Goal: Contribute content: Add original content to the website for others to see

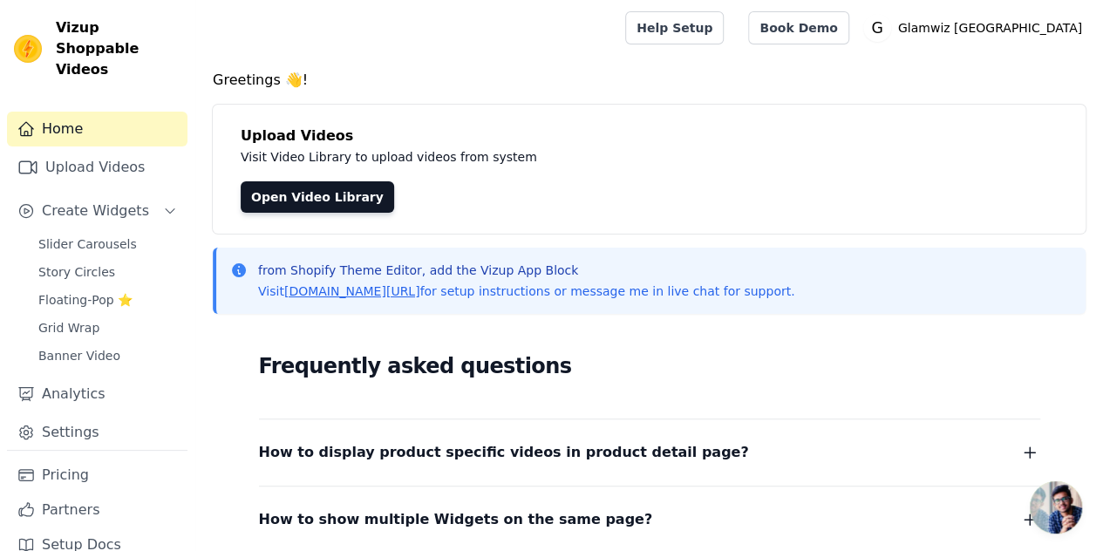
click at [125, 126] on div "Home Upload Videos Create Widgets Slider Carousels Story Circles Floating-Pop ⭐…" at bounding box center [97, 281] width 181 height 338
click at [99, 163] on link "Upload Videos" at bounding box center [97, 167] width 181 height 35
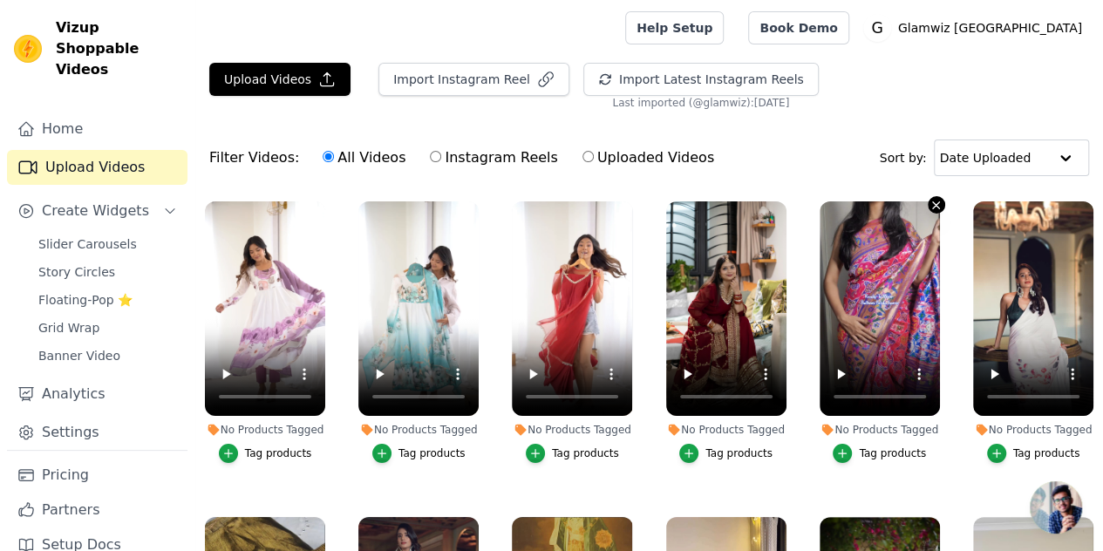
click at [933, 207] on icon "button" at bounding box center [936, 204] width 7 height 7
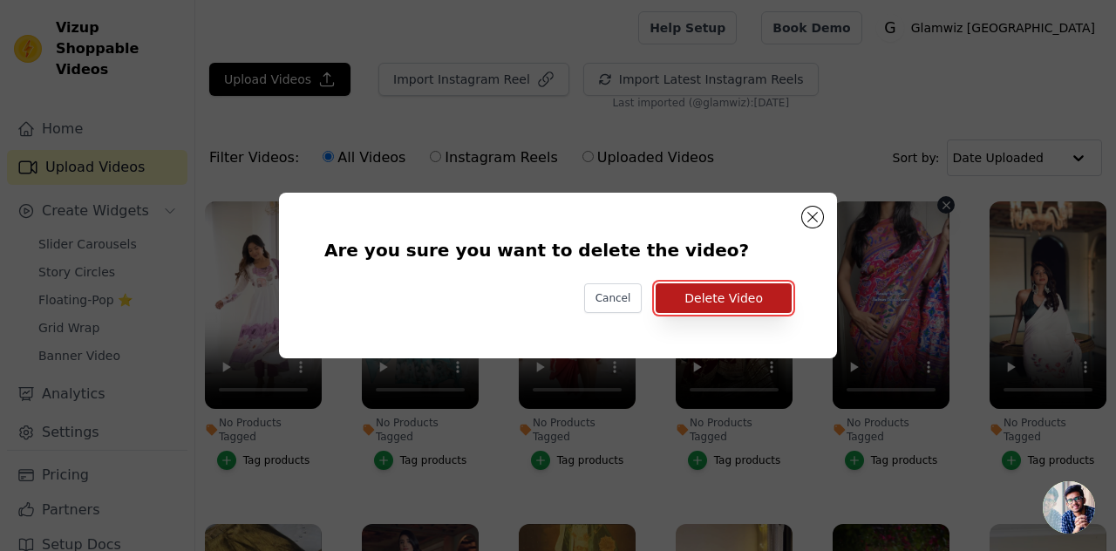
click at [733, 306] on button "Delete Video" at bounding box center [724, 298] width 136 height 30
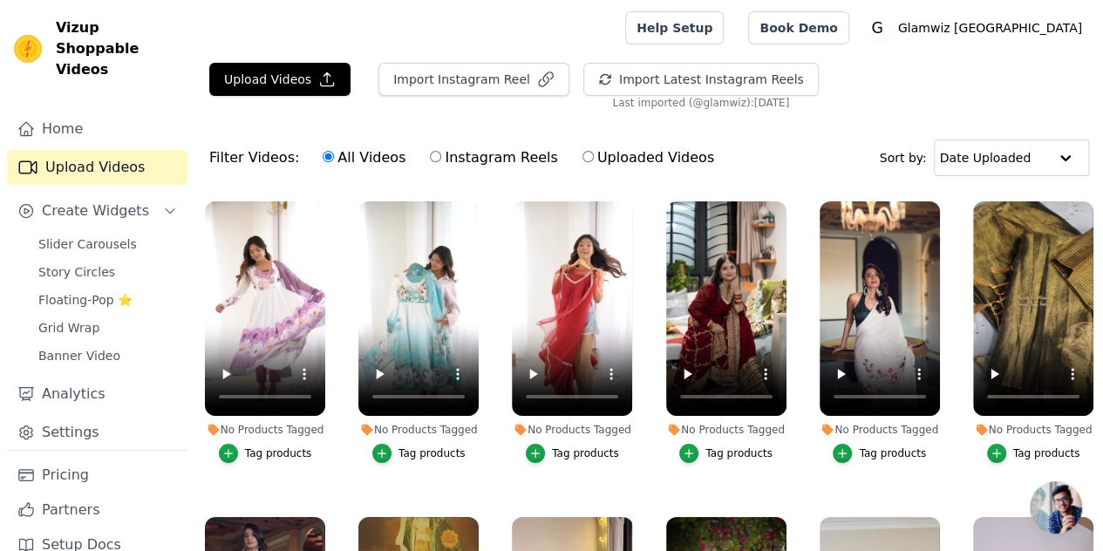
scroll to position [11, 0]
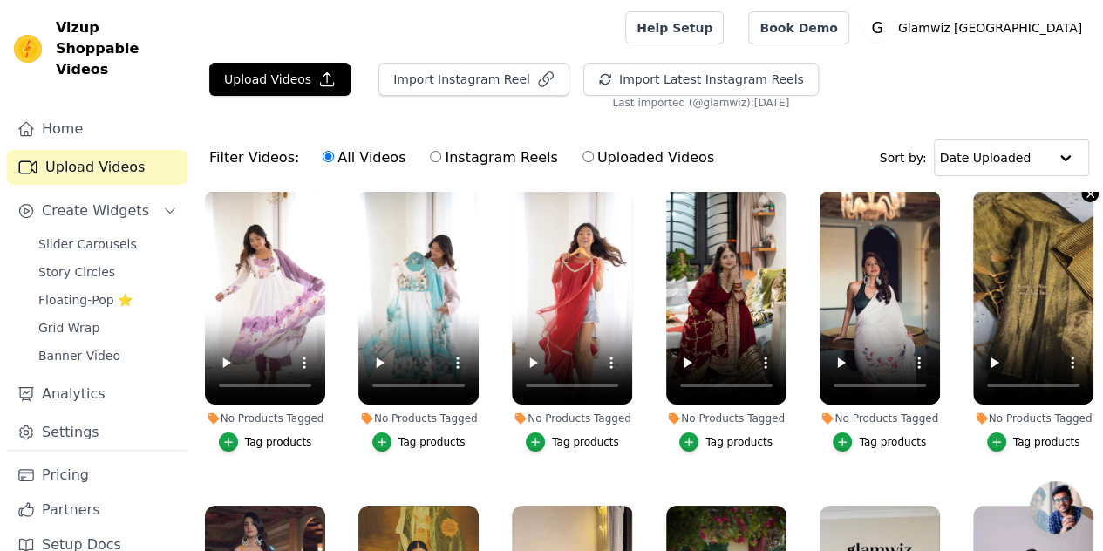
click at [1084, 194] on icon "button" at bounding box center [1090, 193] width 13 height 13
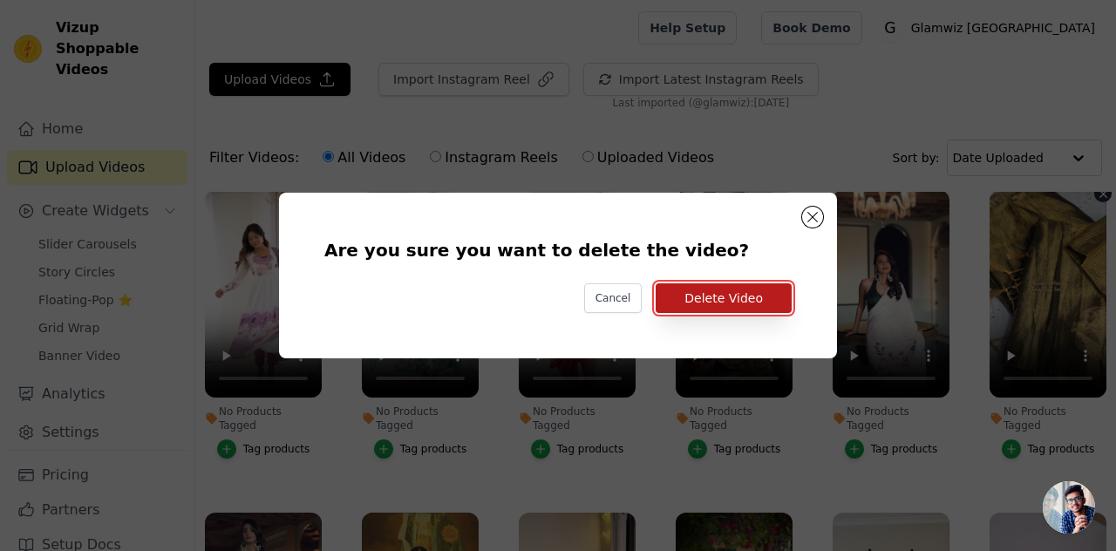
click at [771, 308] on button "Delete Video" at bounding box center [724, 298] width 136 height 30
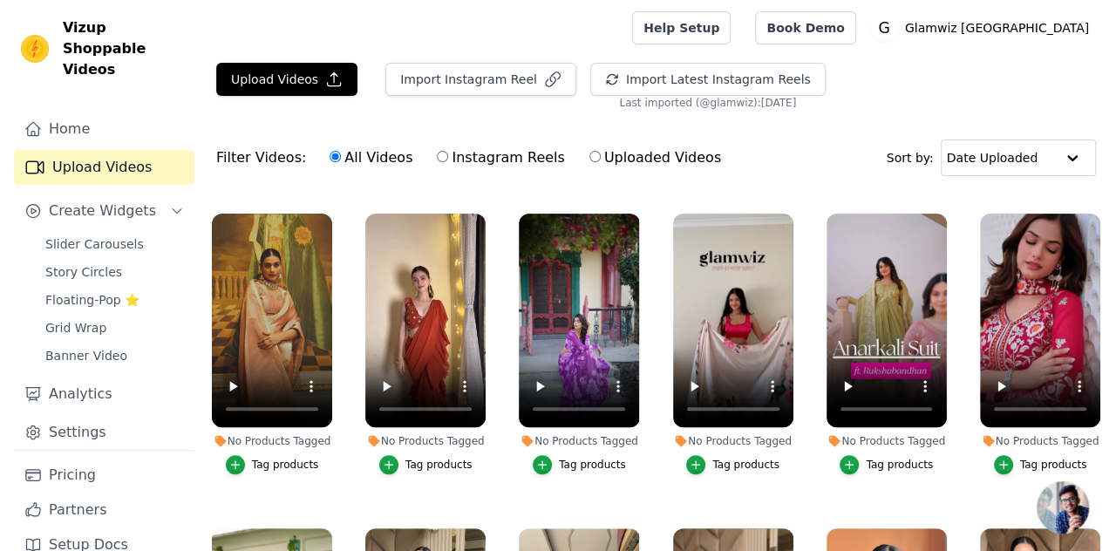
scroll to position [296, 0]
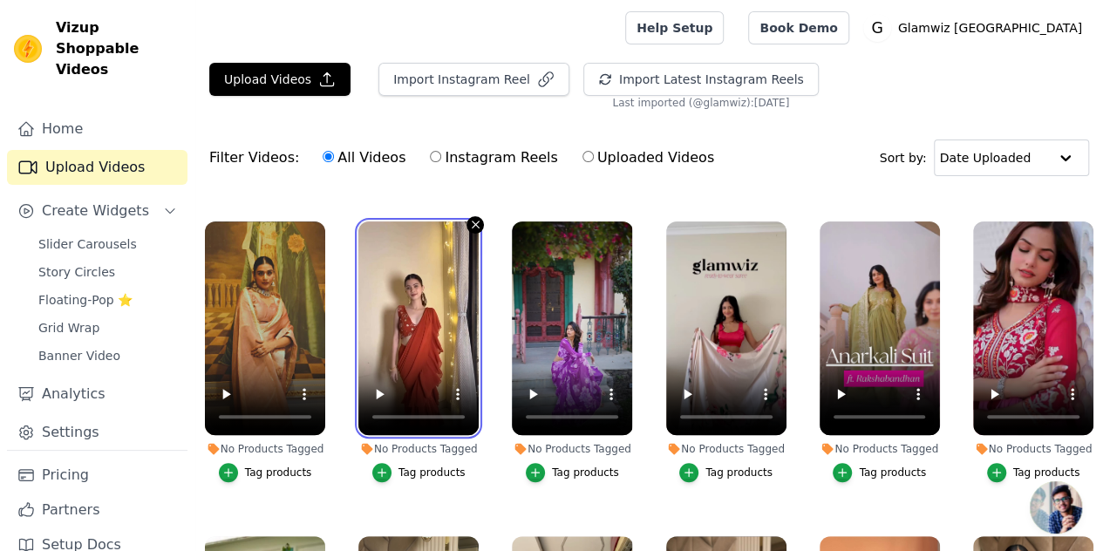
drag, startPoint x: 465, startPoint y: 219, endPoint x: 476, endPoint y: 210, distance: 14.3
click at [476, 222] on div at bounding box center [418, 329] width 120 height 215
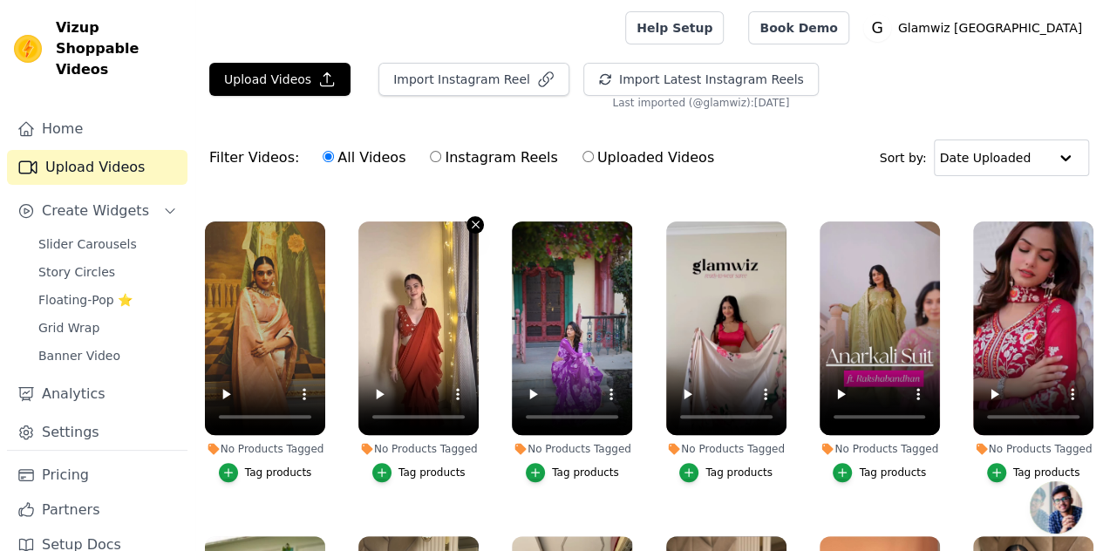
click at [476, 216] on button "No Products Tagged Tag products" at bounding box center [475, 224] width 17 height 17
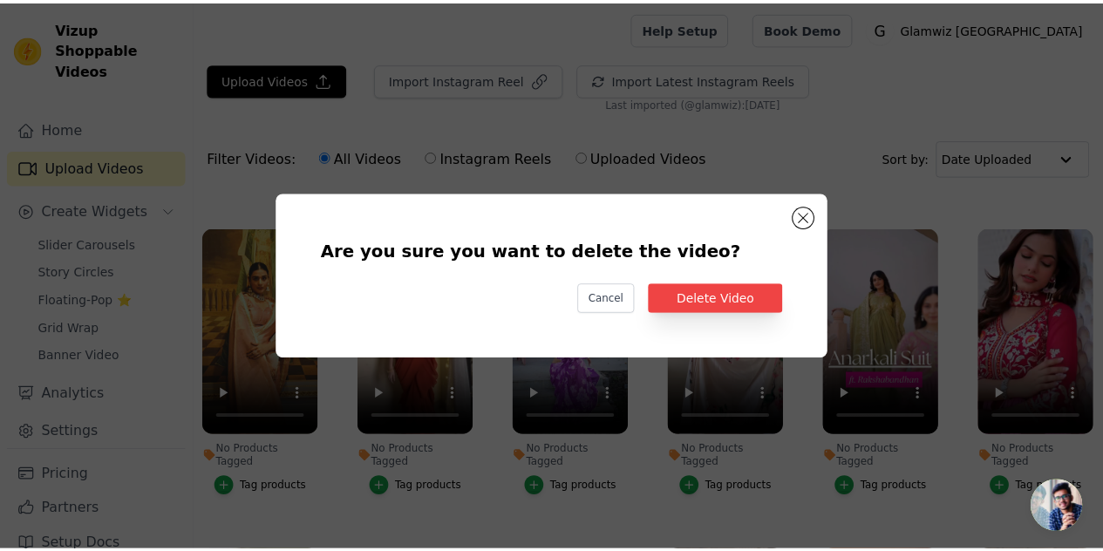
scroll to position [300, 0]
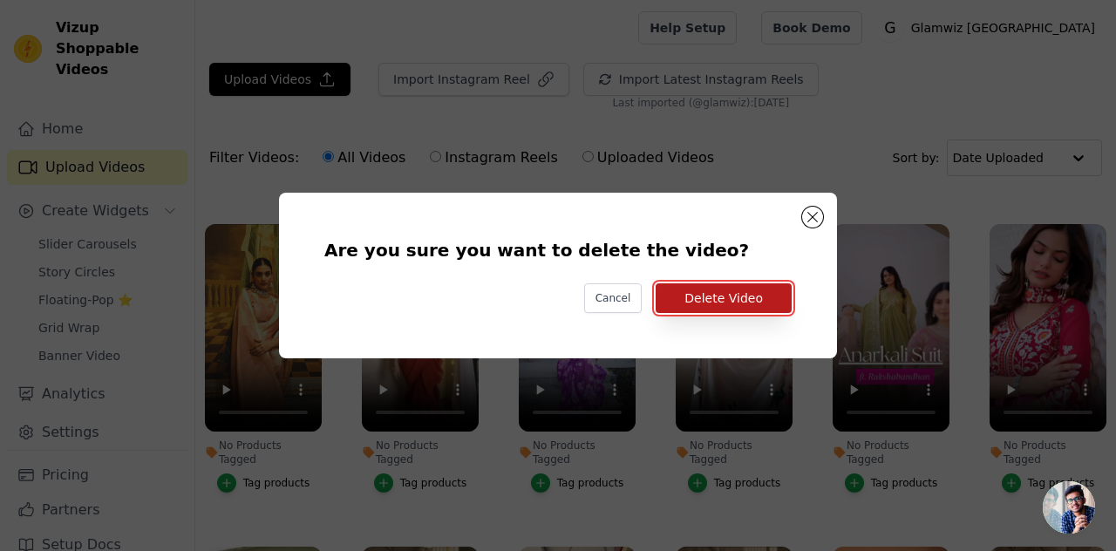
click at [756, 306] on button "Delete Video" at bounding box center [724, 298] width 136 height 30
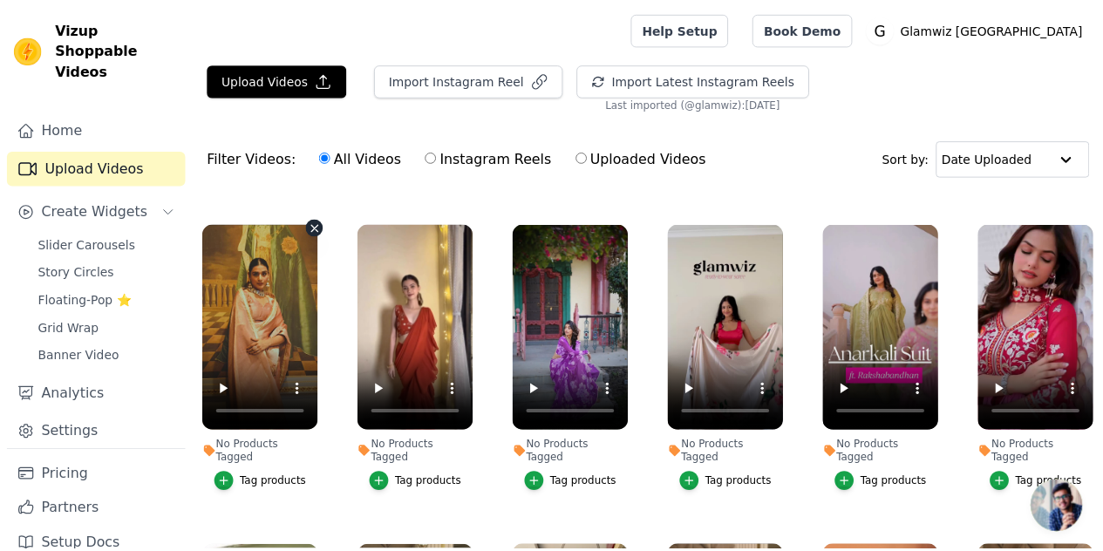
scroll to position [296, 0]
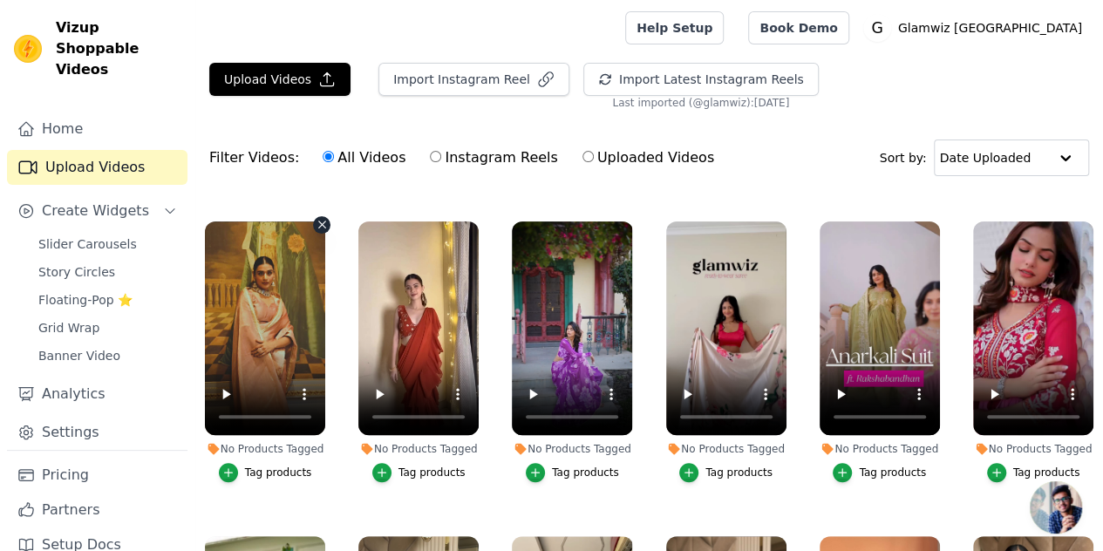
click at [316, 218] on icon "button" at bounding box center [322, 224] width 13 height 13
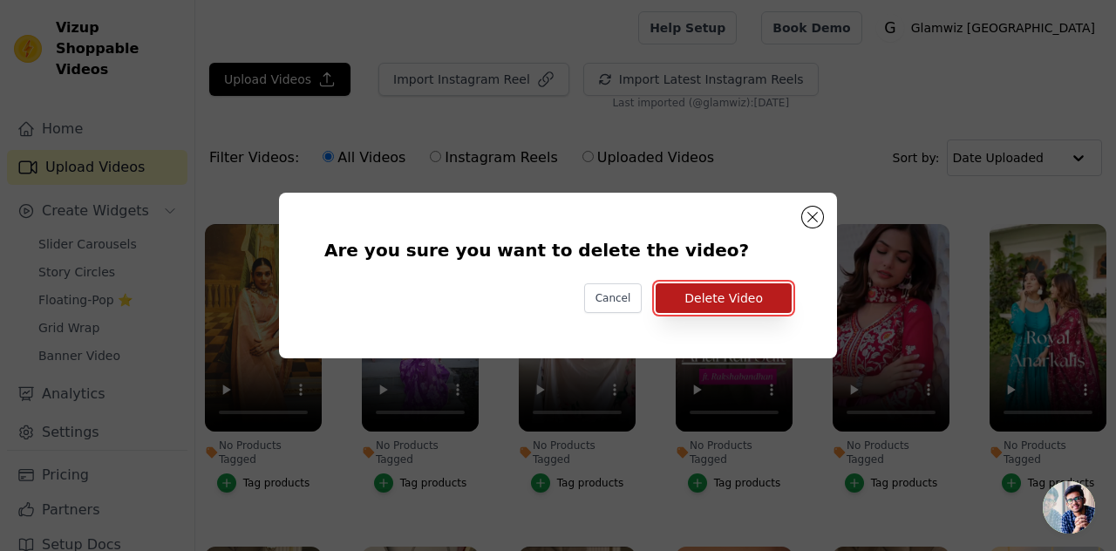
click at [734, 296] on button "Delete Video" at bounding box center [724, 298] width 136 height 30
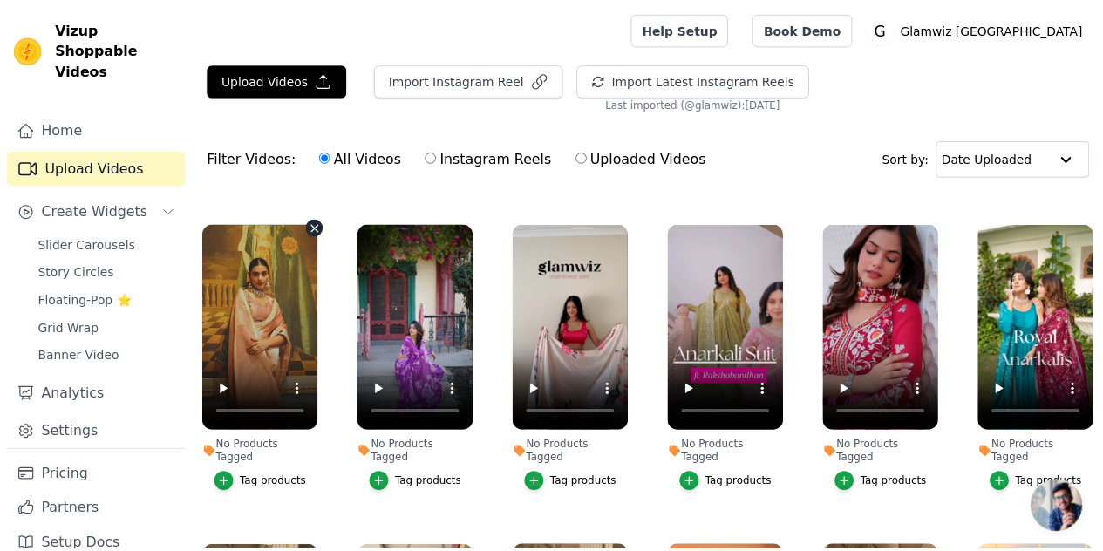
scroll to position [296, 0]
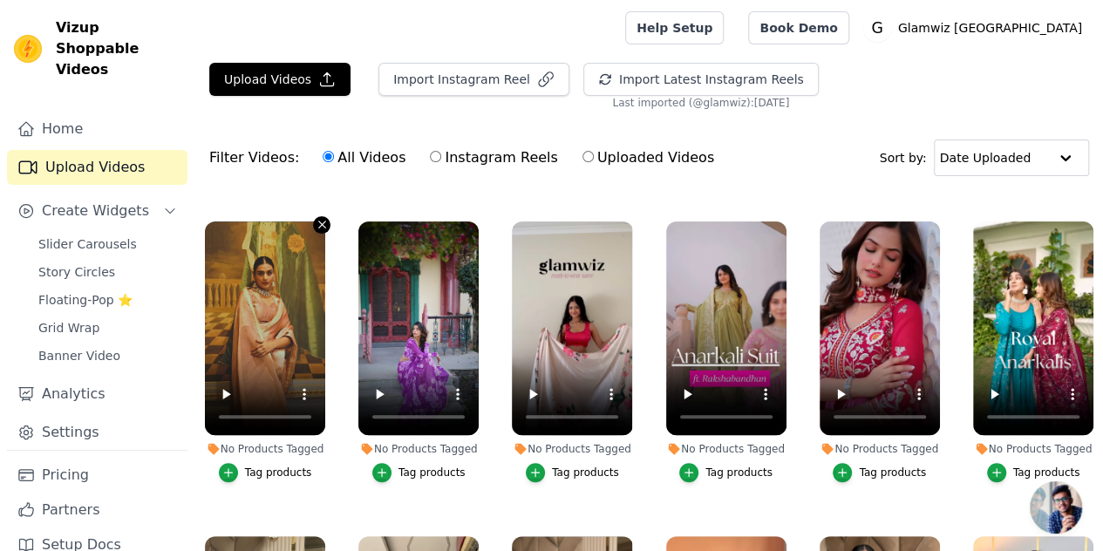
click at [316, 218] on icon "button" at bounding box center [322, 224] width 13 height 13
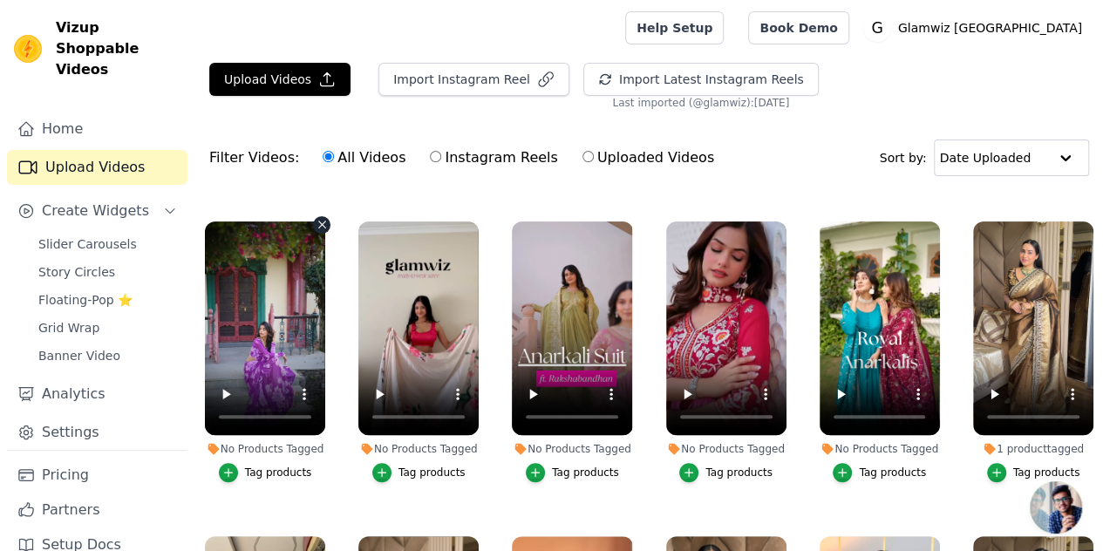
click at [316, 218] on icon "button" at bounding box center [322, 224] width 13 height 13
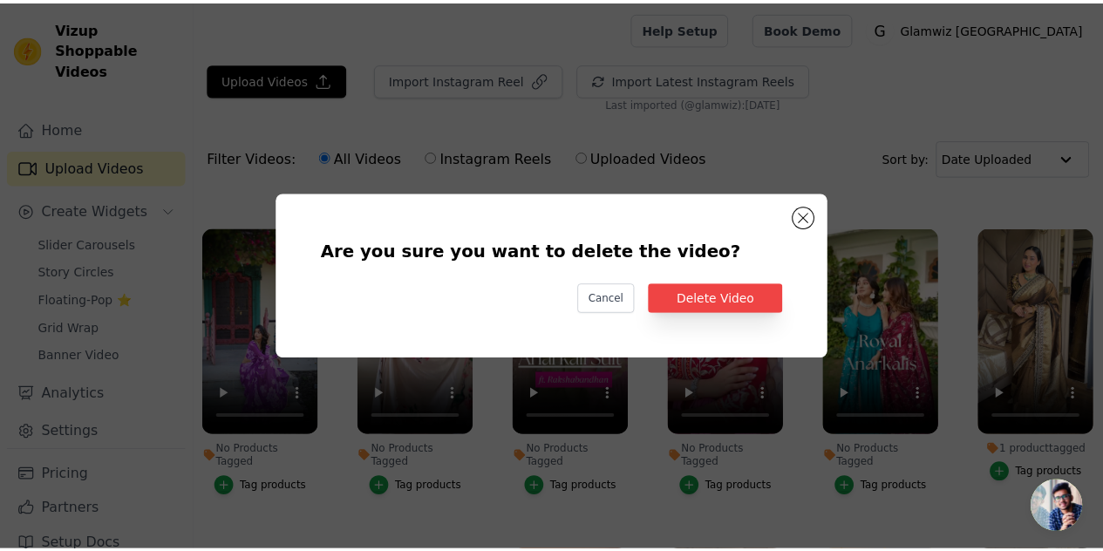
scroll to position [300, 0]
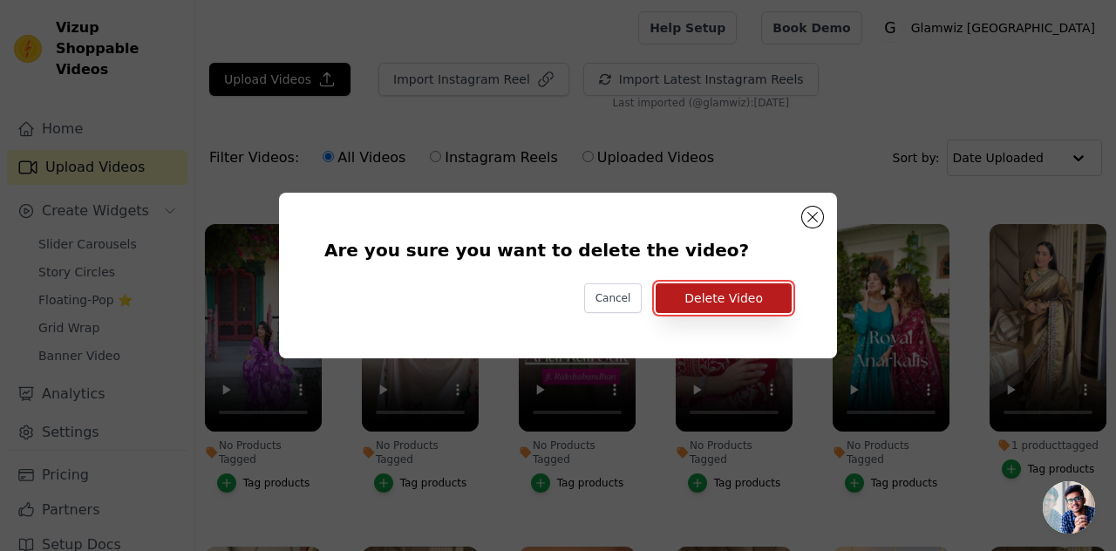
click at [747, 297] on button "Delete Video" at bounding box center [724, 298] width 136 height 30
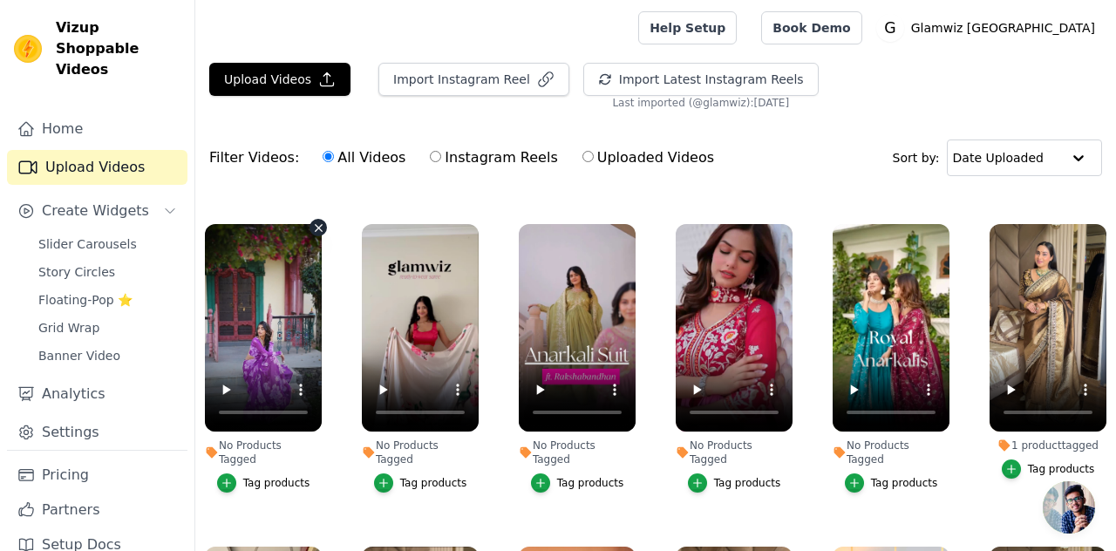
scroll to position [296, 0]
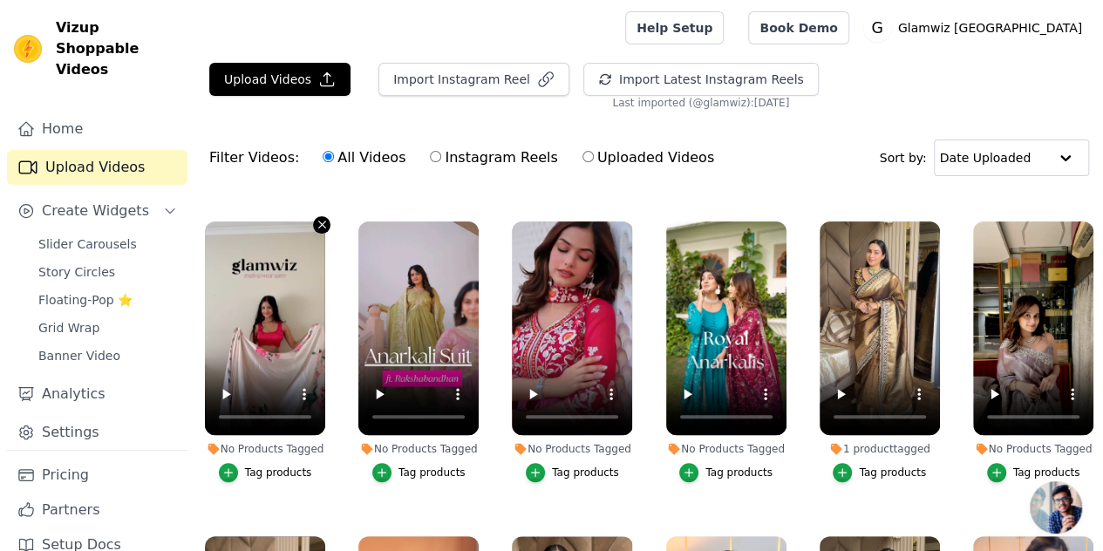
click at [318, 222] on icon "button" at bounding box center [321, 225] width 7 height 7
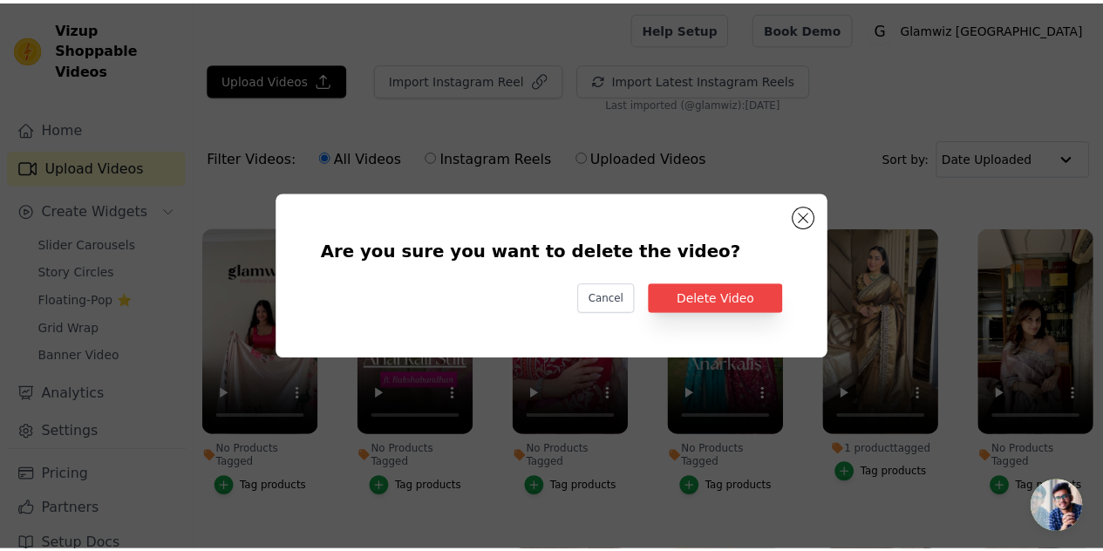
scroll to position [300, 0]
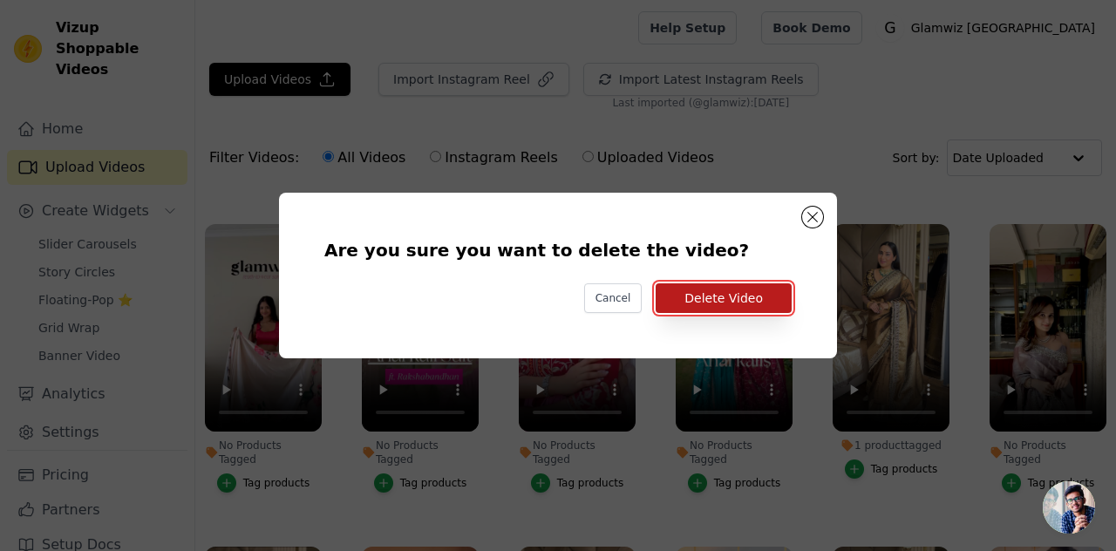
click at [700, 289] on button "Delete Video" at bounding box center [724, 298] width 136 height 30
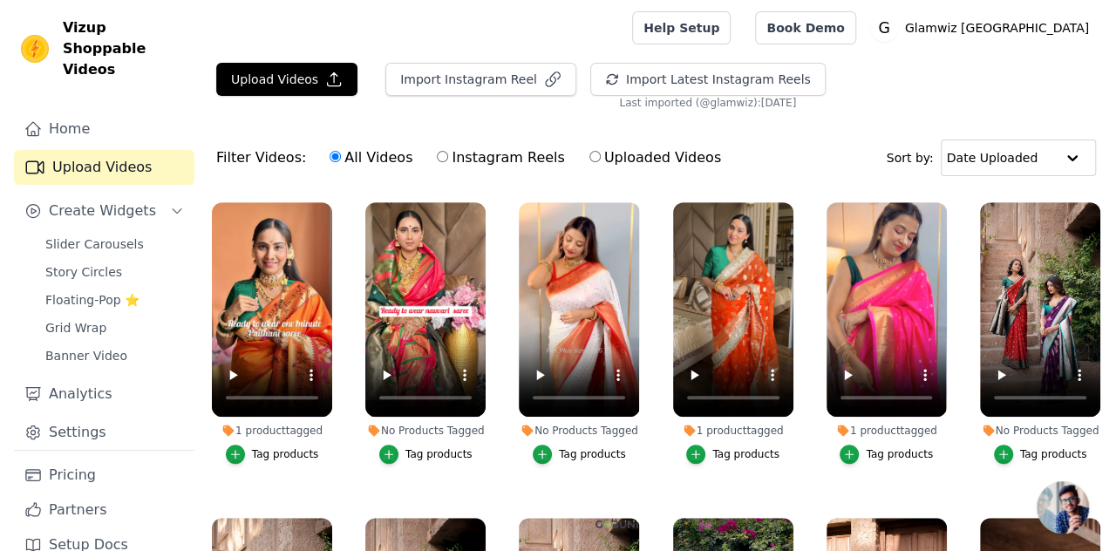
scroll to position [645, 0]
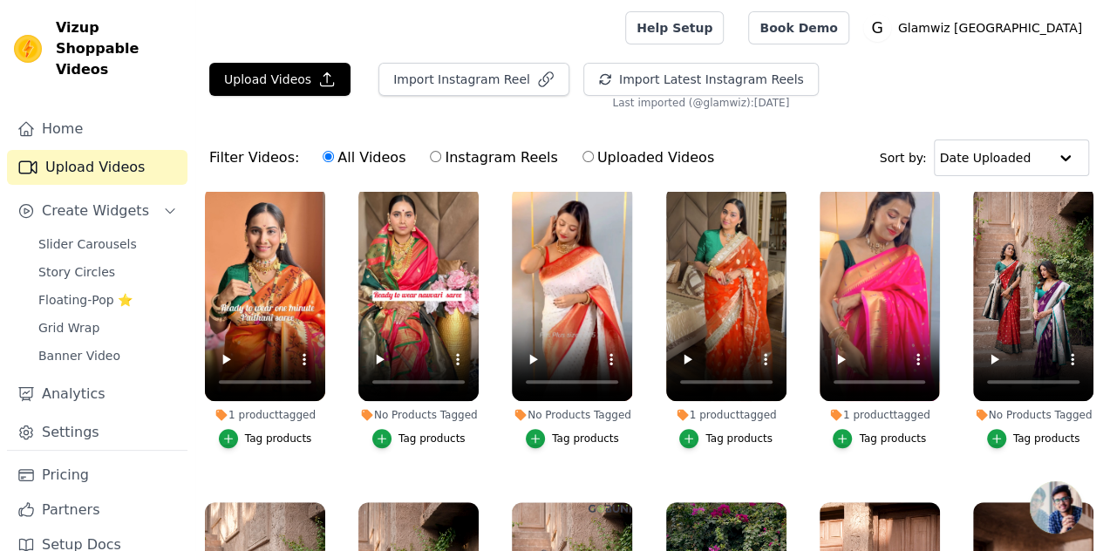
click at [393, 429] on button "Tag products" at bounding box center [418, 438] width 93 height 19
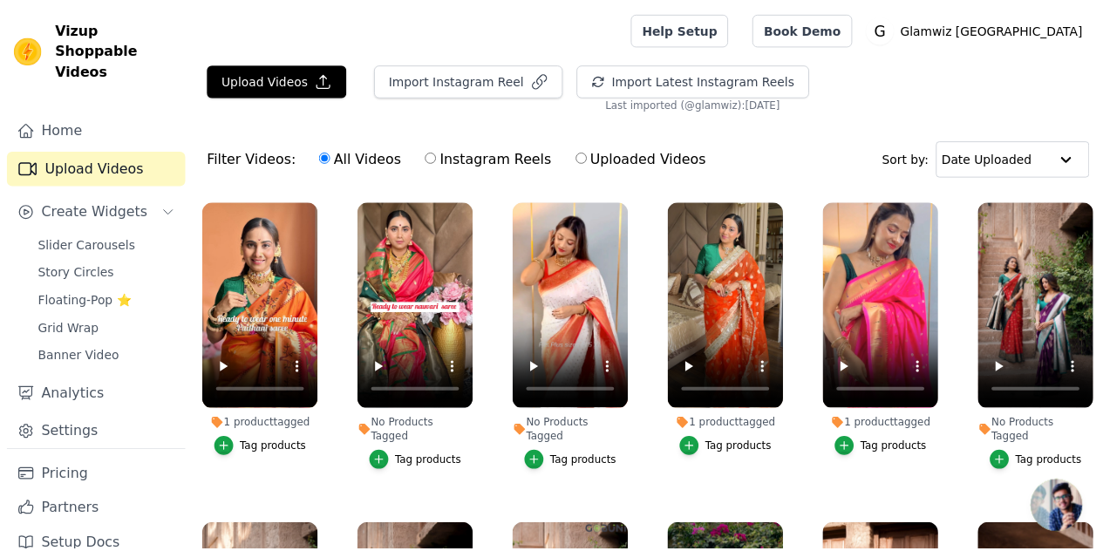
scroll to position [652, 0]
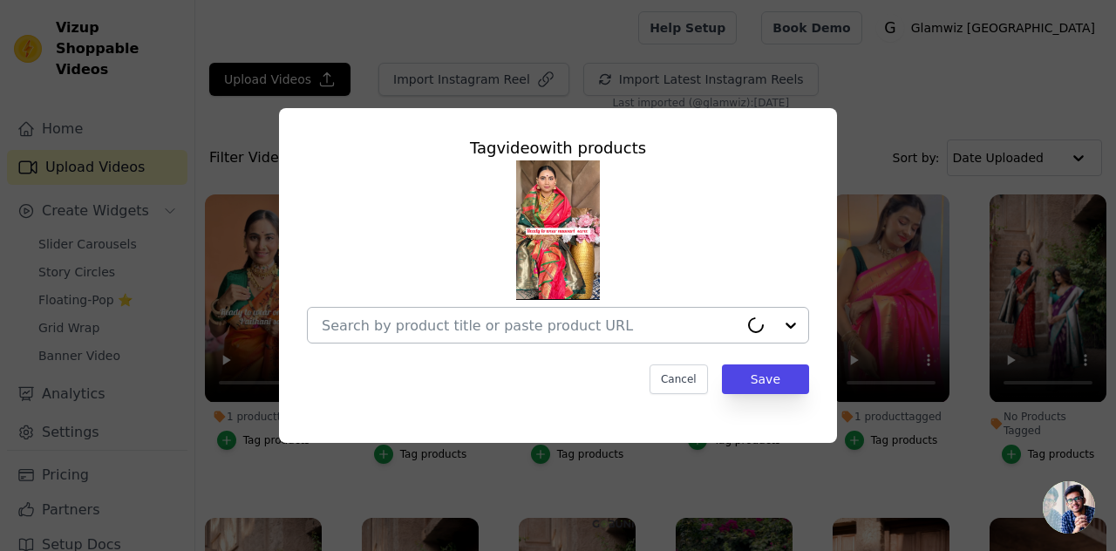
click at [485, 317] on input "No Products Tagged Tag video with products Cancel Save Tag products" at bounding box center [530, 325] width 417 height 17
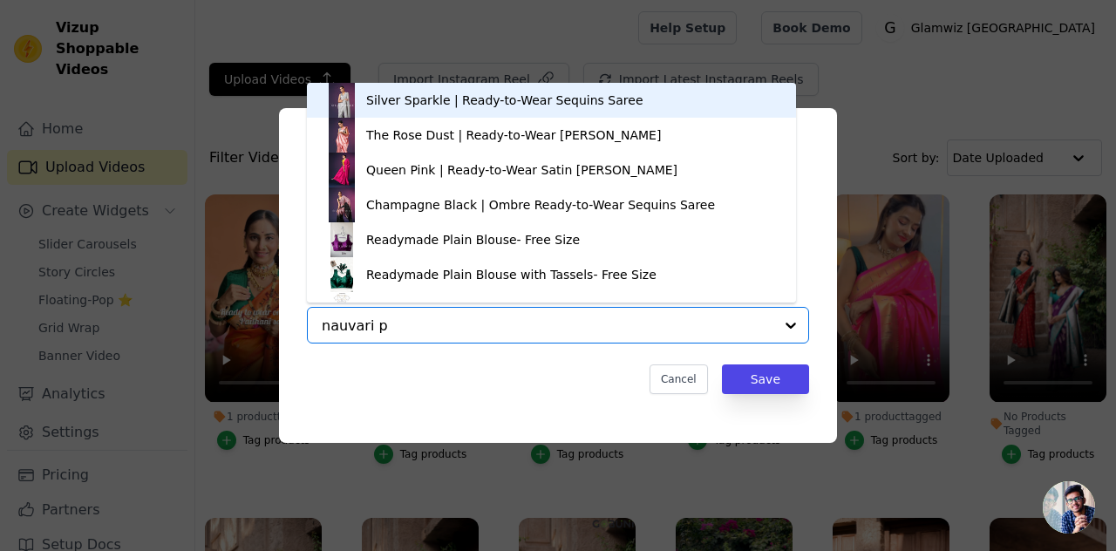
type input "nauvari pe"
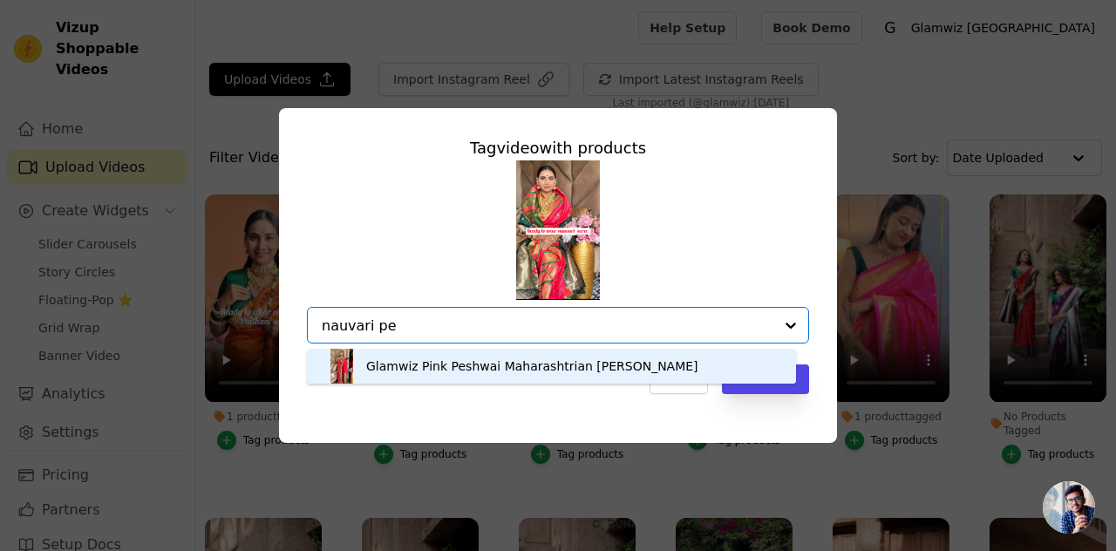
click at [464, 359] on div "Glamwiz Pink Peshwai Maharashtrian [PERSON_NAME]" at bounding box center [532, 366] width 332 height 17
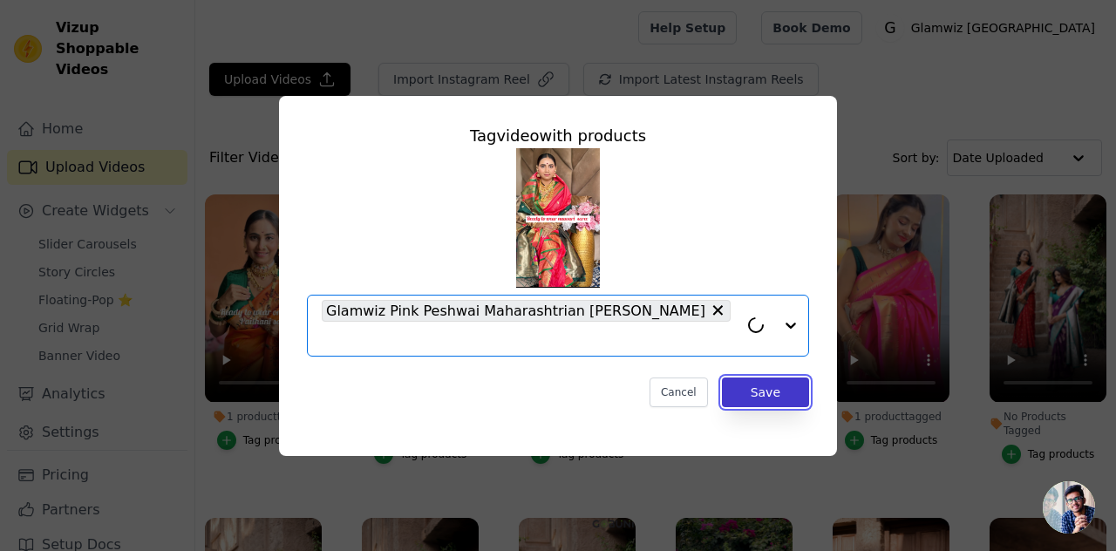
click at [740, 378] on button "Save" at bounding box center [765, 393] width 87 height 30
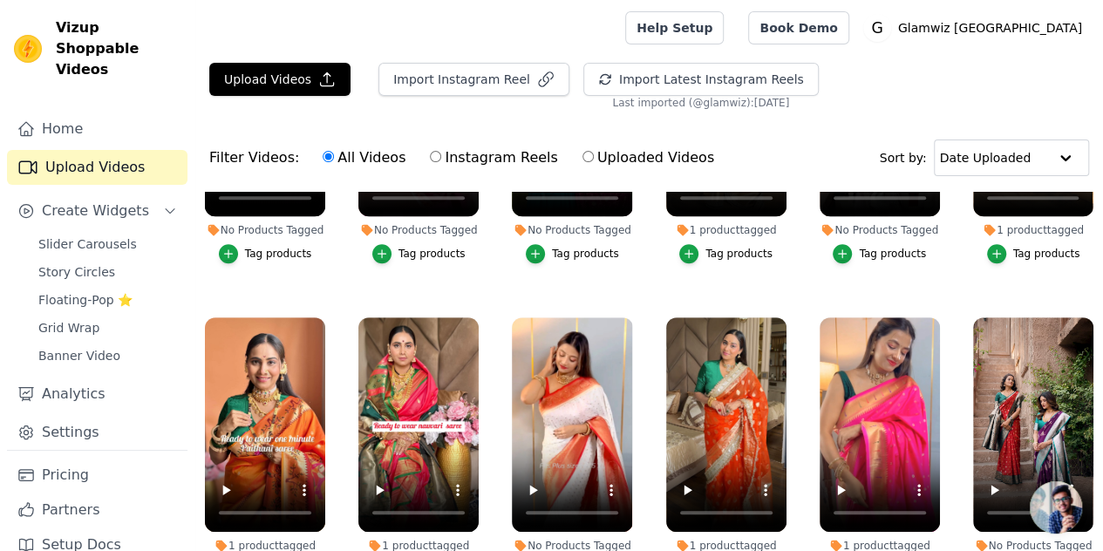
scroll to position [0, 0]
